Goal: Find specific page/section: Find specific page/section

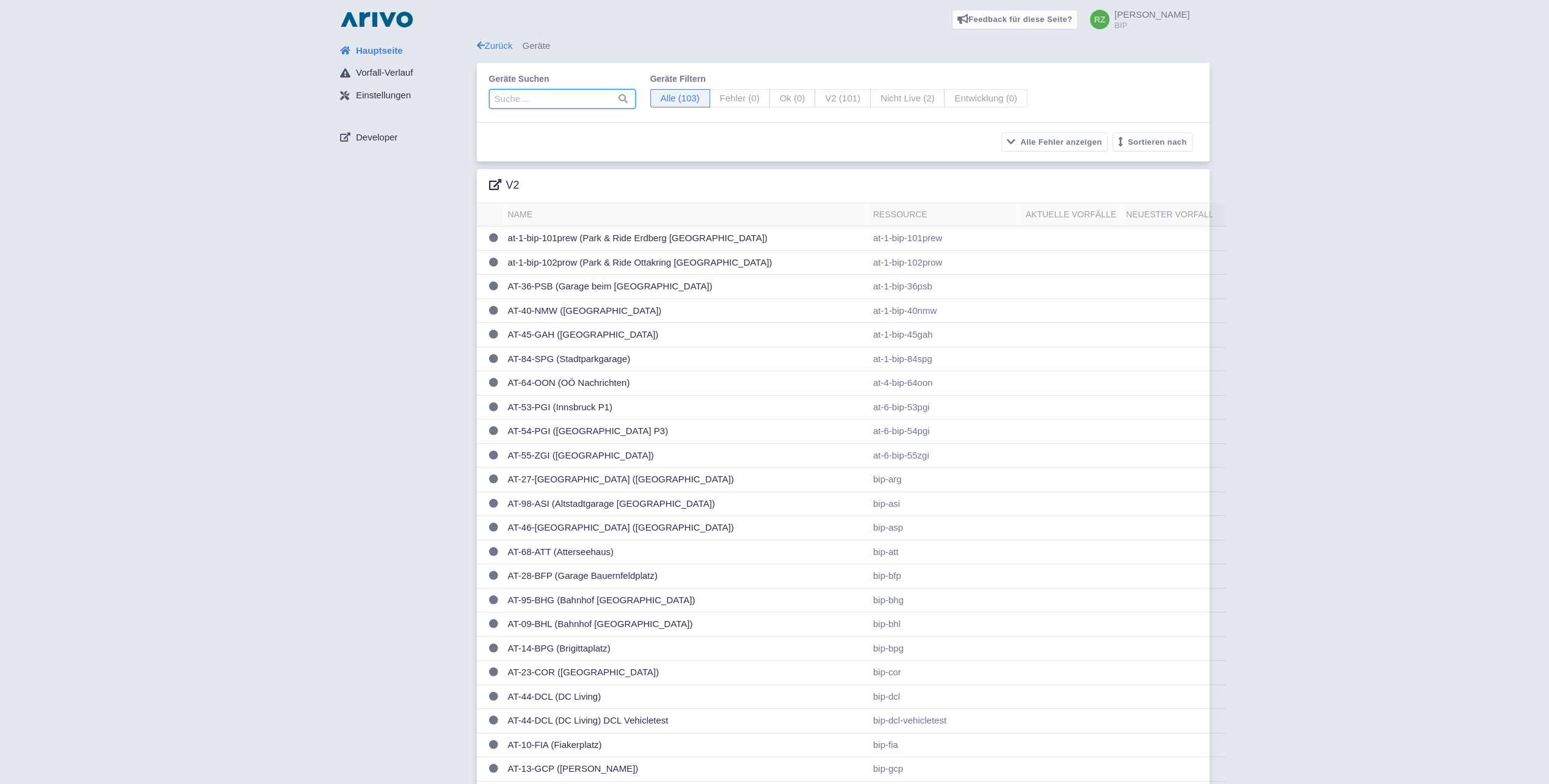
click at [566, 104] on input "search" at bounding box center [562, 99] width 147 height 19
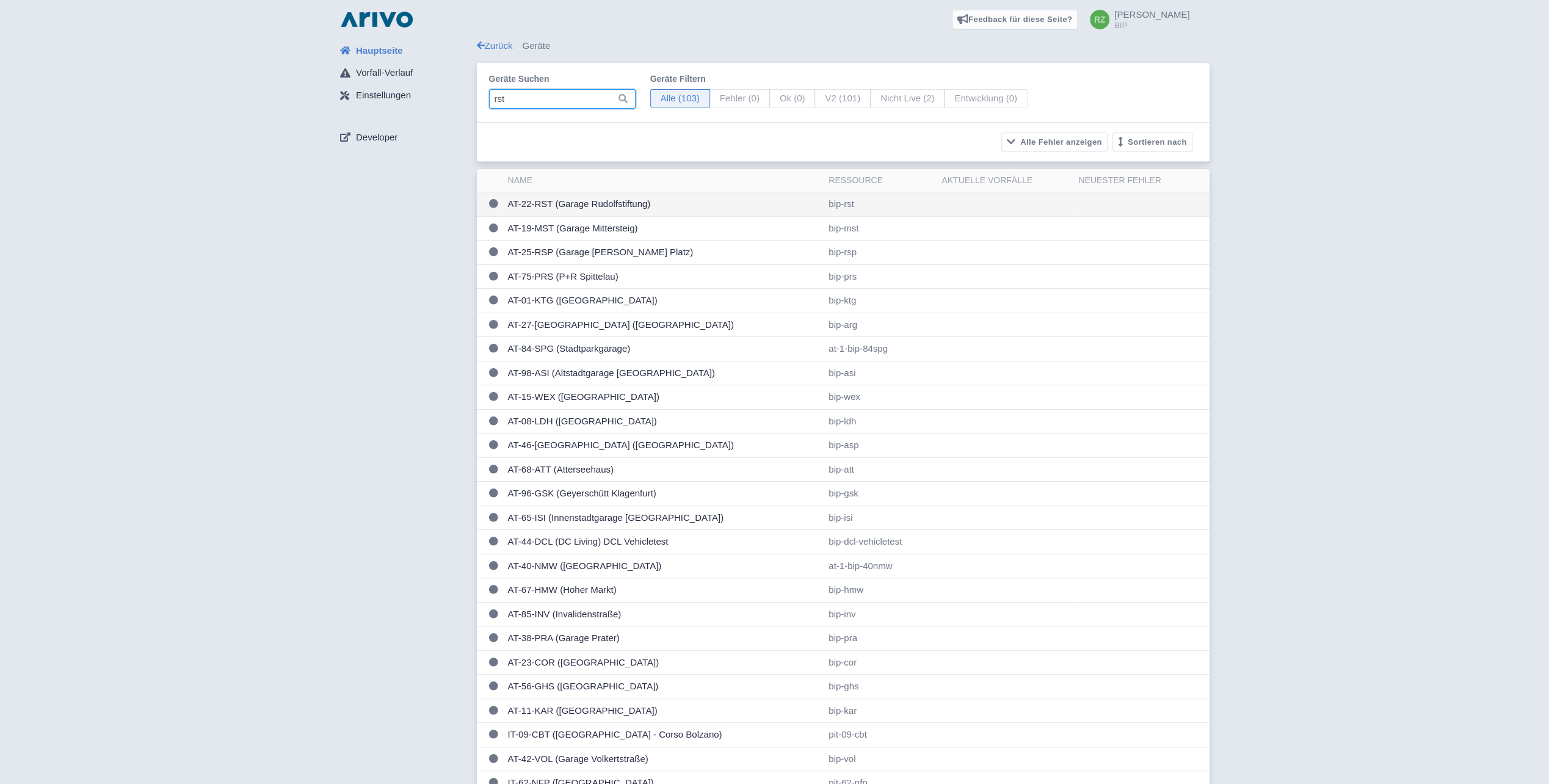
type input "rst"
click at [610, 205] on td "AT-22-RST (Garage Rudolfstiftung)" at bounding box center [664, 205] width 321 height 25
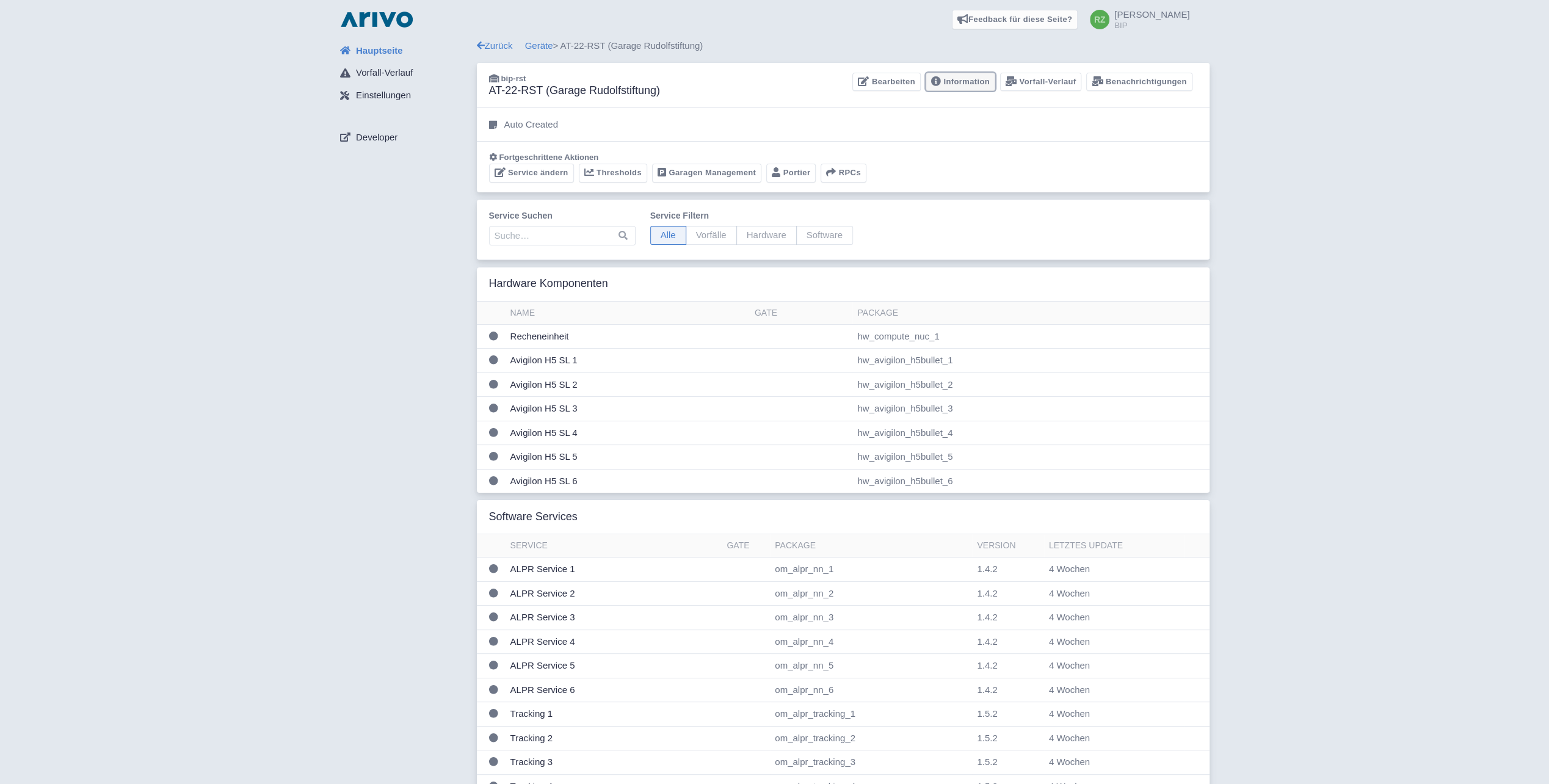
click at [979, 81] on link "Information" at bounding box center [960, 83] width 69 height 19
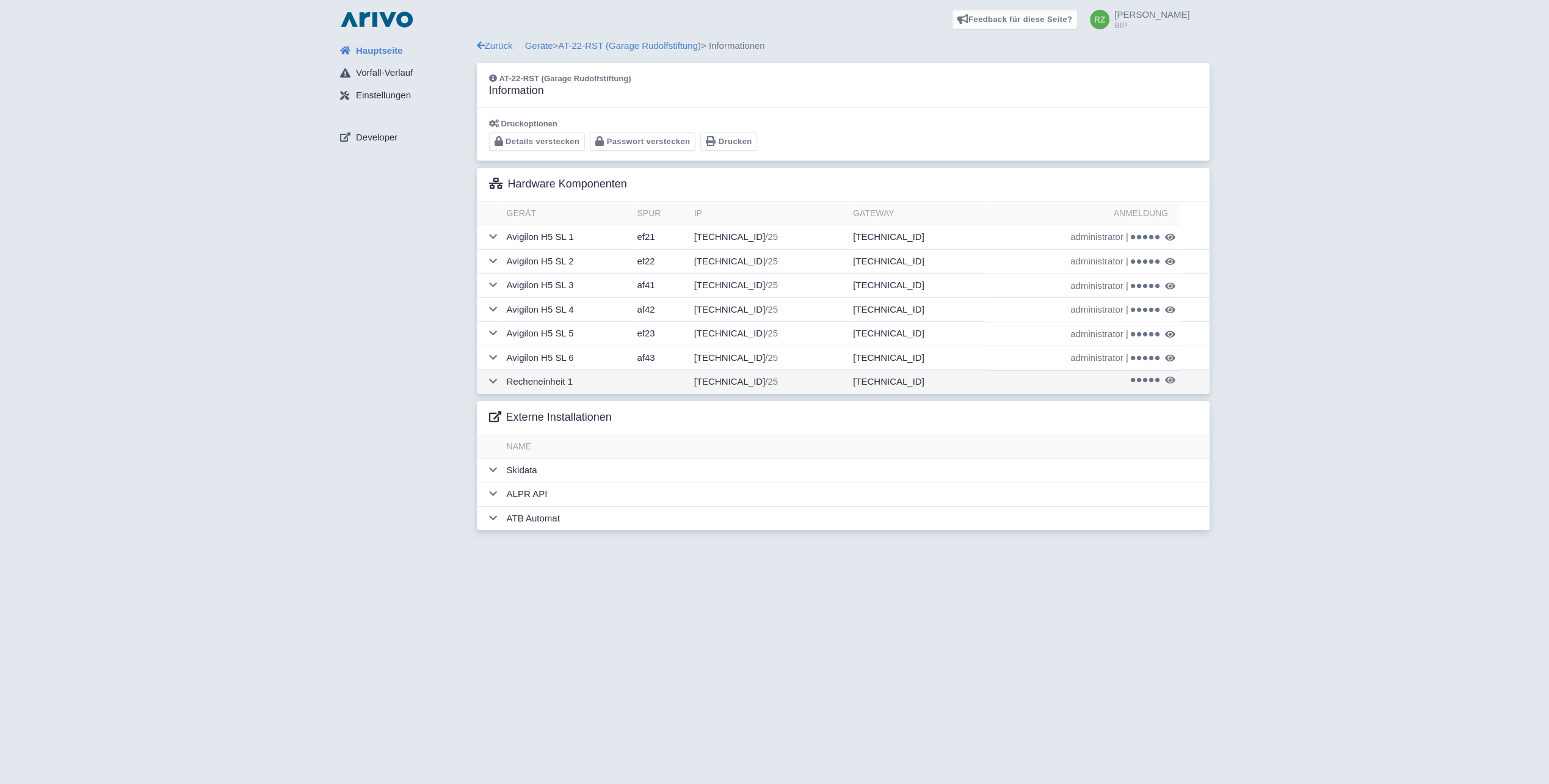
click at [745, 378] on td "172.16.22.250 /25" at bounding box center [767, 381] width 159 height 24
drag, startPoint x: 1342, startPoint y: 365, endPoint x: 1271, endPoint y: 362, distance: 71.1
click at [1341, 366] on div "Hauptseite Vorfall-Verlauf Einstellungen Developer Zurück Geräte > AT-22-RST (G…" at bounding box center [774, 288] width 1530 height 498
click at [492, 383] on icon at bounding box center [493, 381] width 8 height 9
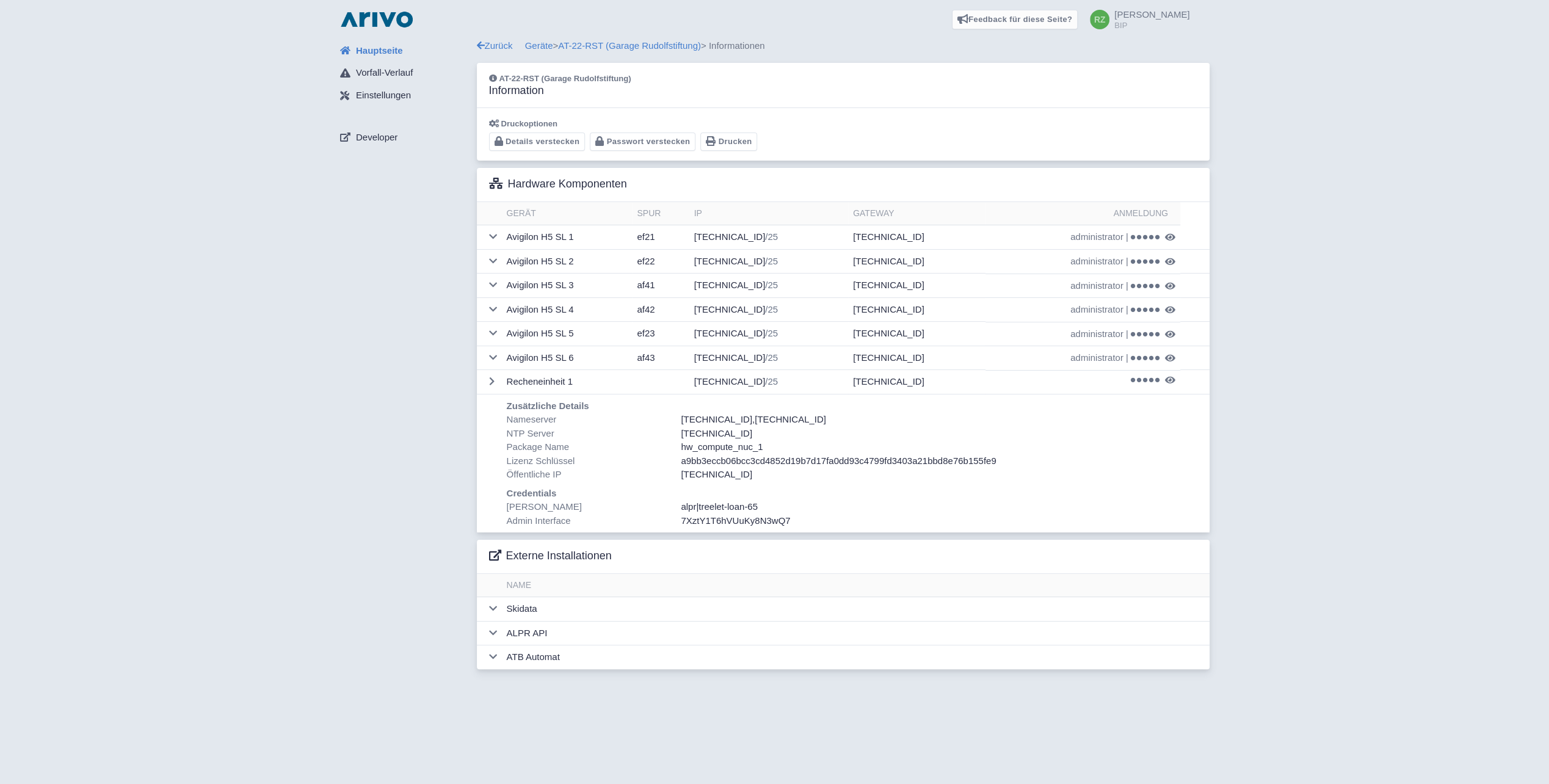
click at [735, 504] on span "treelet-loan-65" at bounding box center [728, 507] width 59 height 11
click at [361, 452] on div "Hauptseite Vorfall-Verlauf Einstellungen Developer" at bounding box center [403, 358] width 147 height 637
click at [586, 47] on link "AT-22-RST (Garage Rudolfstiftung)" at bounding box center [630, 46] width 143 height 11
